Goal: Find specific fact: Find contact information

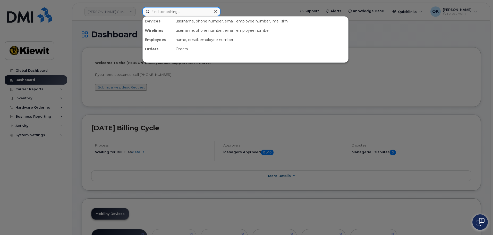
click at [156, 13] on input at bounding box center [181, 11] width 78 height 9
paste input "00578026"
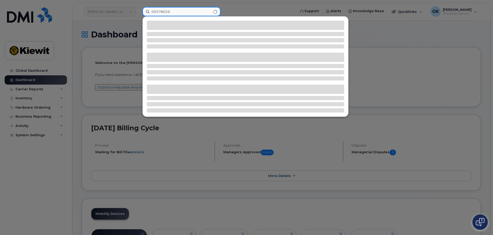
click at [157, 12] on input "00578026" at bounding box center [181, 11] width 78 height 9
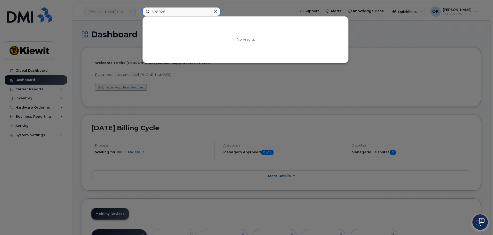
type input "578026"
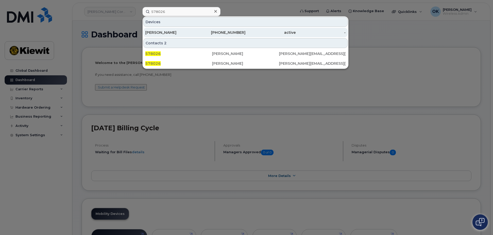
click at [244, 34] on div "[PHONE_NUMBER]" at bounding box center [220, 32] width 50 height 5
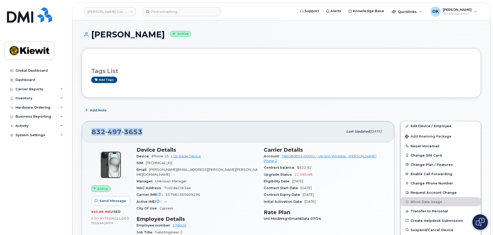
drag, startPoint x: 149, startPoint y: 133, endPoint x: 85, endPoint y: 134, distance: 64.1
click at [85, 134] on div "[PHONE_NUMBER] Last updated [DATE]" at bounding box center [238, 131] width 312 height 21
copy span "[PHONE_NUMBER]"
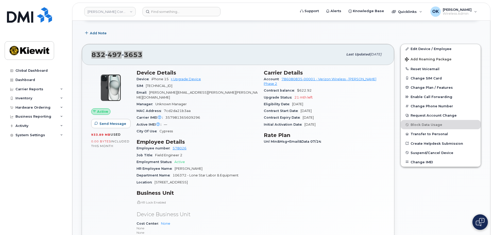
scroll to position [77, 0]
